Goal: Transaction & Acquisition: Purchase product/service

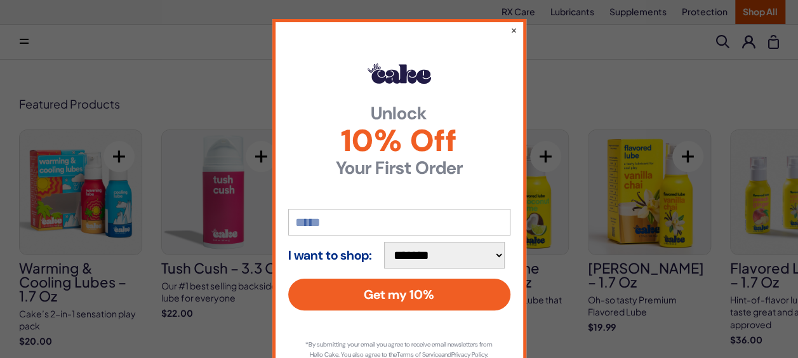
click at [503, 24] on div "**********" at bounding box center [399, 204] width 254 height 371
drag, startPoint x: 503, startPoint y: 24, endPoint x: 506, endPoint y: 32, distance: 8.5
click at [509, 32] on button "×" at bounding box center [513, 29] width 8 height 15
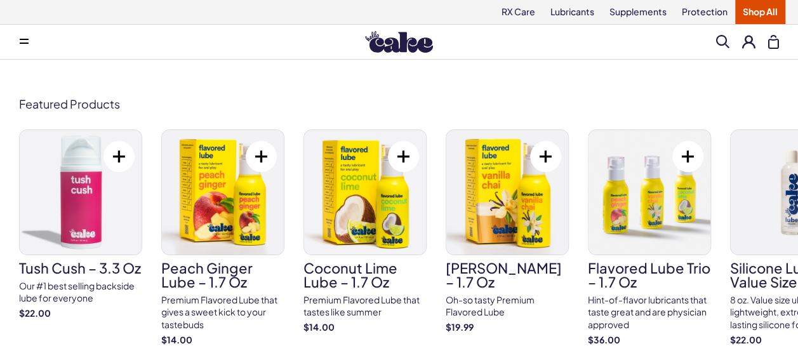
click at [100, 275] on h3 "Tush Cush – 3.3 oz" at bounding box center [80, 268] width 123 height 14
